Goal: Task Accomplishment & Management: Complete application form

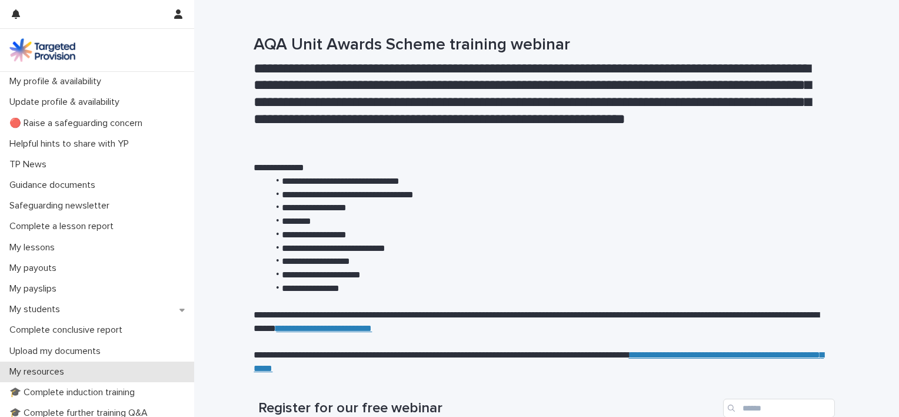
click at [53, 376] on p "My resources" at bounding box center [39, 371] width 69 height 11
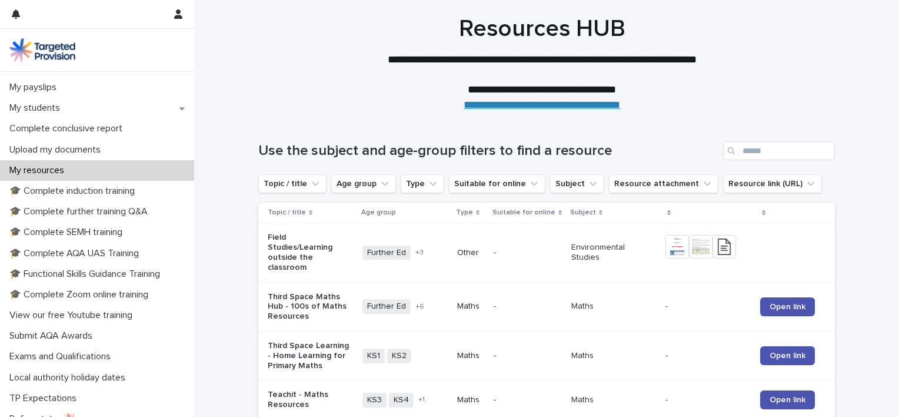
scroll to position [205, 0]
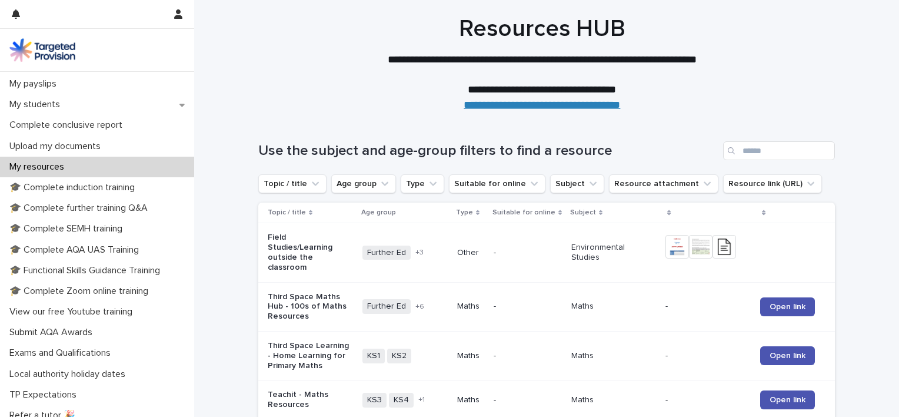
click at [160, 165] on div "My resources" at bounding box center [97, 167] width 194 height 21
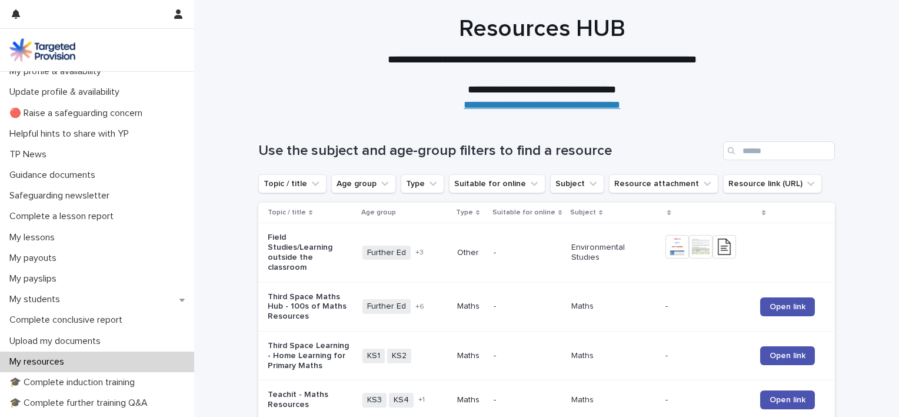
scroll to position [0, 0]
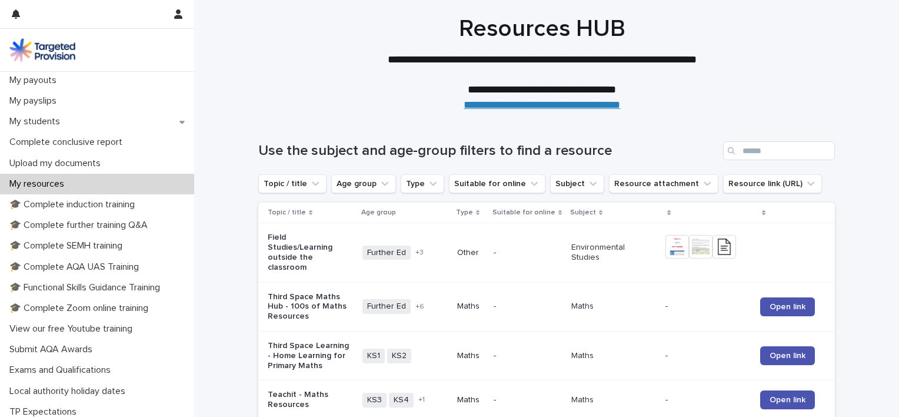
scroll to position [255, 0]
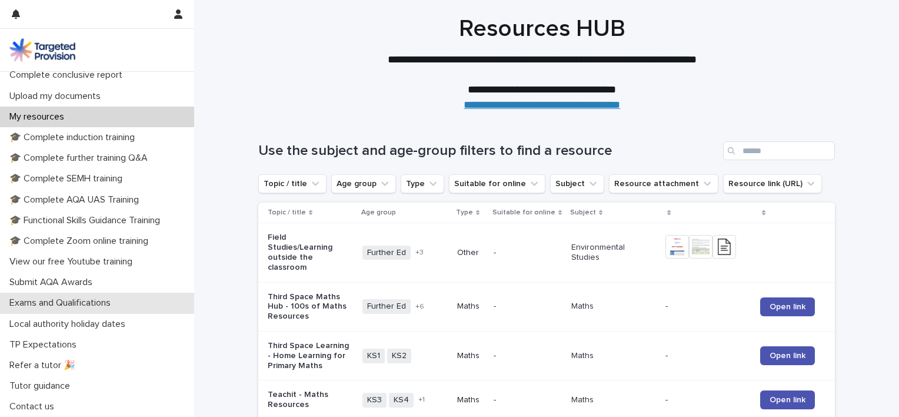
click at [97, 304] on p "Exams and Qualifications" at bounding box center [62, 302] width 115 height 11
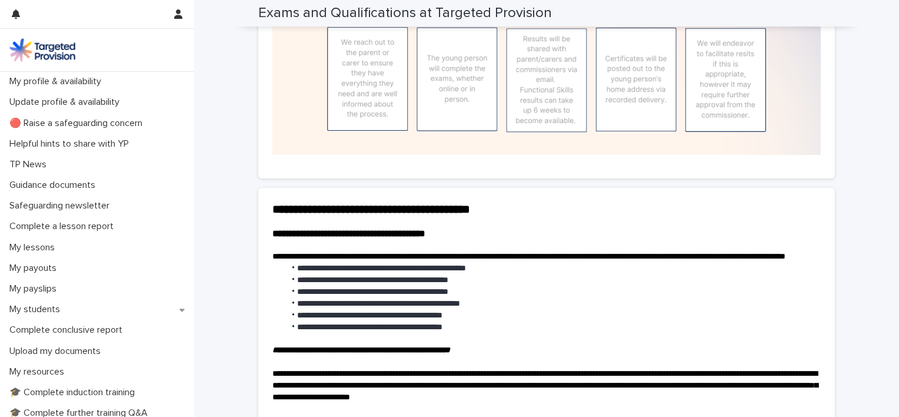
scroll to position [2465, 0]
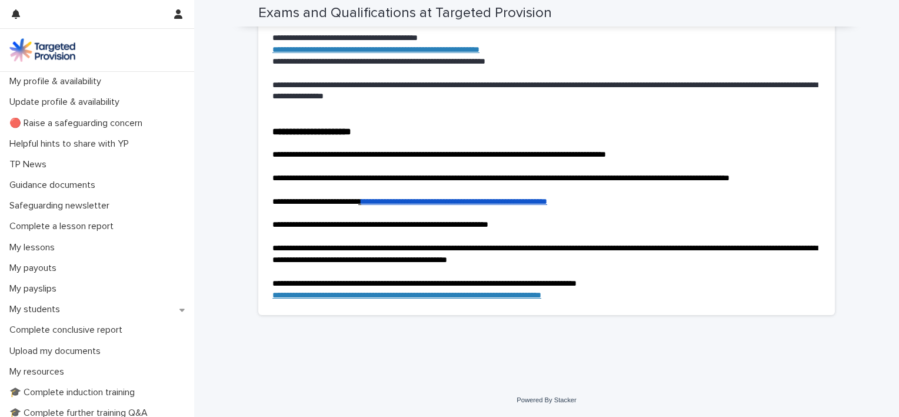
click at [547, 200] on link "**********" at bounding box center [454, 201] width 186 height 8
click at [61, 307] on p "My students" at bounding box center [37, 309] width 65 height 11
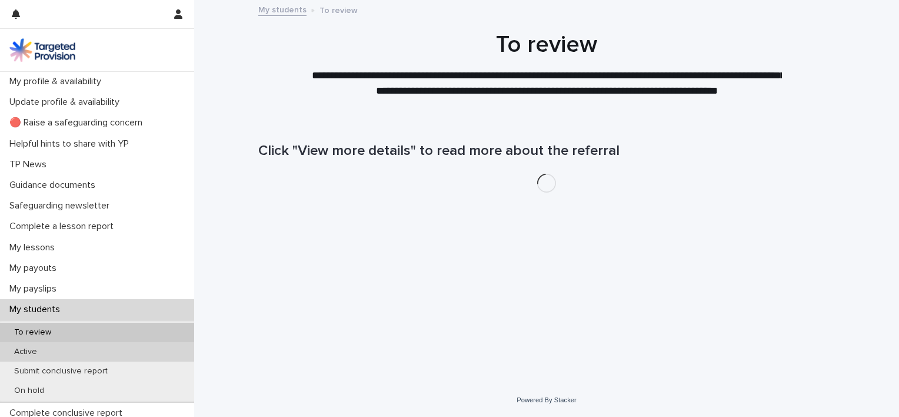
click at [29, 352] on p "Active" at bounding box center [26, 352] width 42 height 10
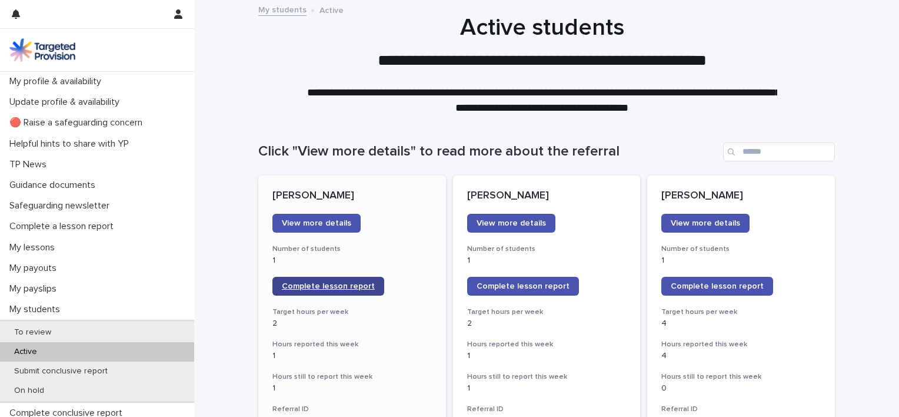
click at [360, 286] on span "Complete lesson report" at bounding box center [328, 286] width 93 height 8
